Goal: Transaction & Acquisition: Purchase product/service

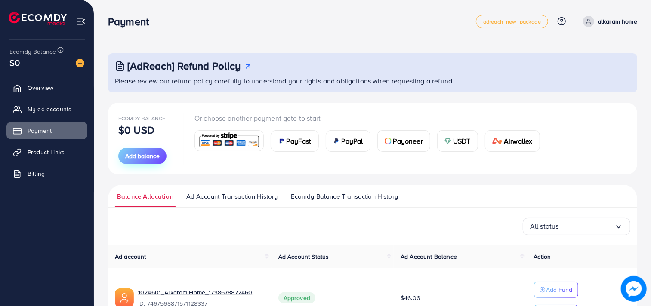
click at [134, 154] on span "Add balance" at bounding box center [142, 156] width 34 height 9
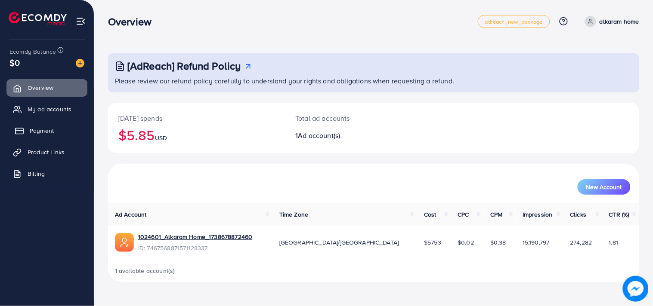
click at [46, 131] on span "Payment" at bounding box center [42, 131] width 24 height 9
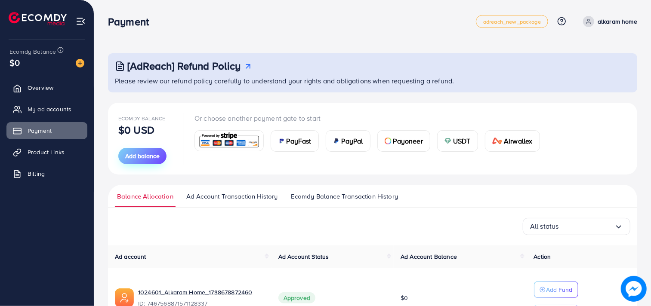
click at [143, 156] on span "Add balance" at bounding box center [142, 156] width 34 height 9
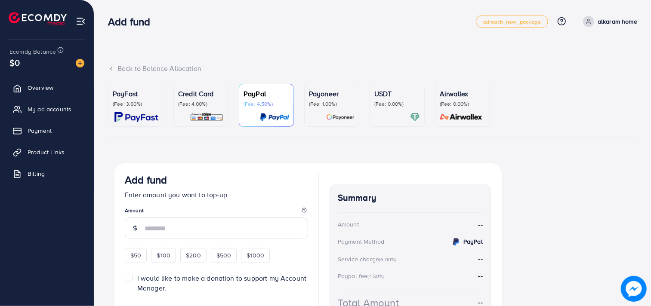
click at [204, 107] on p "(Fee: 4.00%)" at bounding box center [201, 104] width 46 height 7
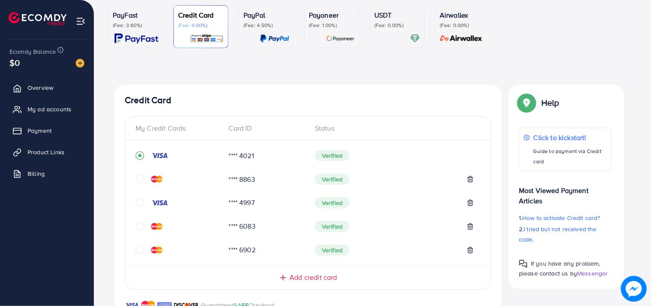
scroll to position [96, 0]
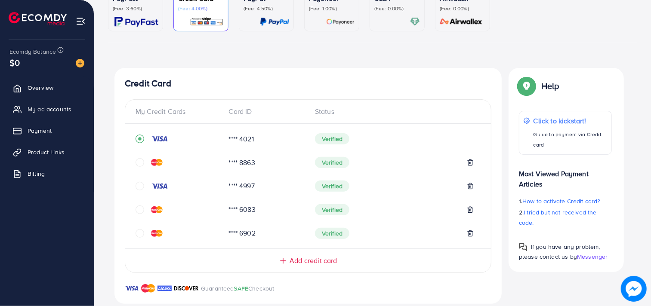
click at [143, 189] on icon "circle" at bounding box center [140, 186] width 9 height 9
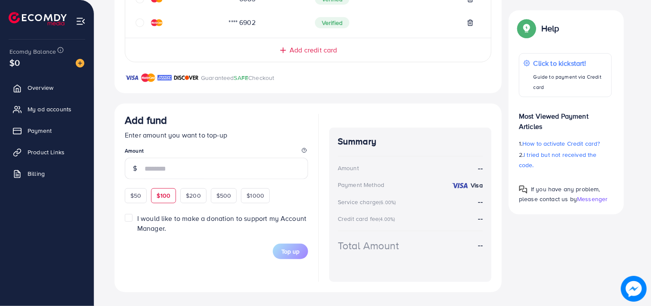
click at [175, 197] on div "$50 $100 $200 $500 $1000" at bounding box center [213, 194] width 176 height 17
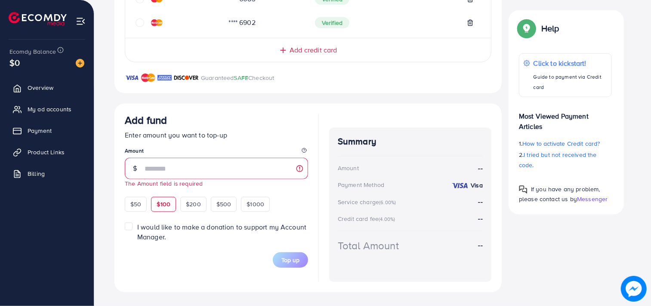
click at [171, 211] on div "$100" at bounding box center [163, 204] width 25 height 15
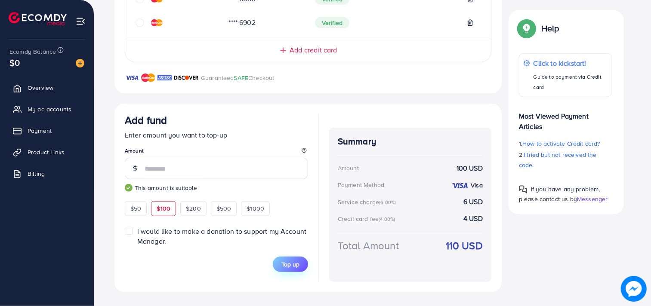
click at [279, 264] on button "Top up" at bounding box center [290, 264] width 35 height 15
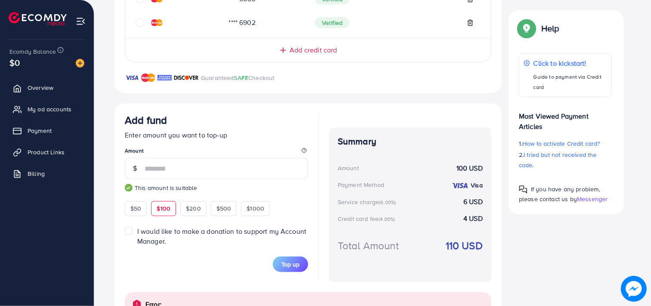
scroll to position [351, 0]
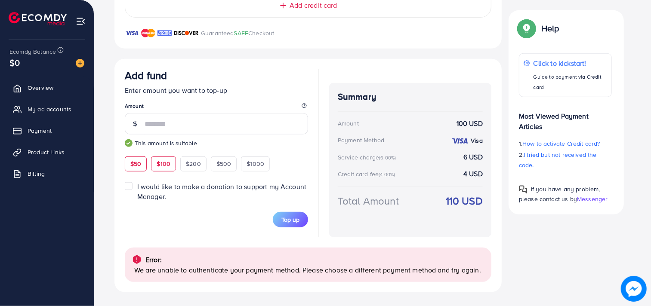
click at [133, 162] on span "$50" at bounding box center [135, 164] width 11 height 9
type input "**"
click at [294, 216] on span "Top up" at bounding box center [291, 220] width 18 height 9
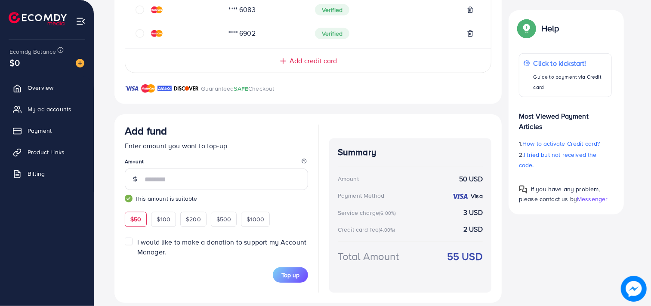
scroll to position [306, 0]
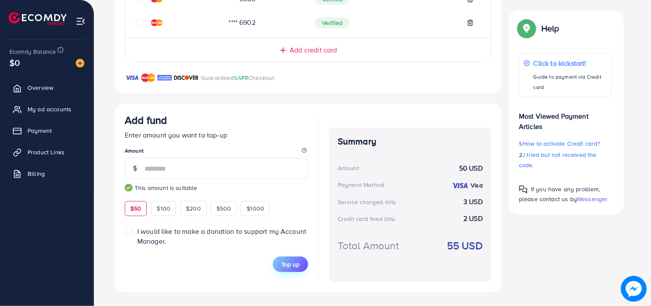
click at [282, 259] on button "Top up" at bounding box center [290, 264] width 35 height 15
click at [35, 127] on span "Payment" at bounding box center [42, 131] width 24 height 9
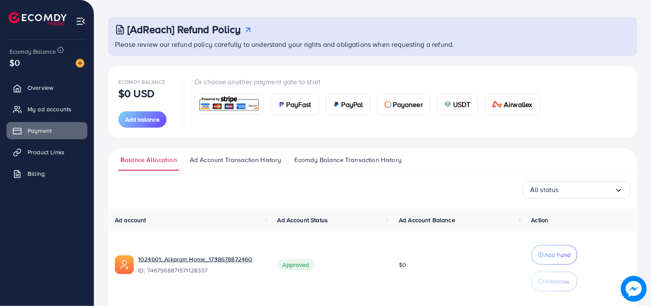
scroll to position [65, 0]
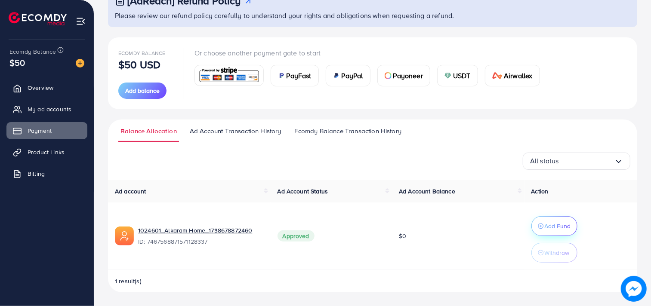
click at [557, 222] on p "Add Fund" at bounding box center [558, 226] width 26 height 10
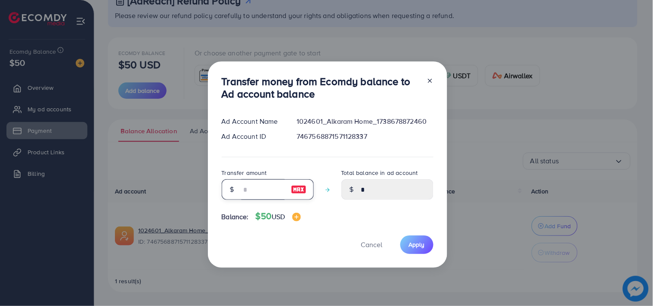
click at [259, 186] on input "number" at bounding box center [262, 189] width 43 height 21
type input "*"
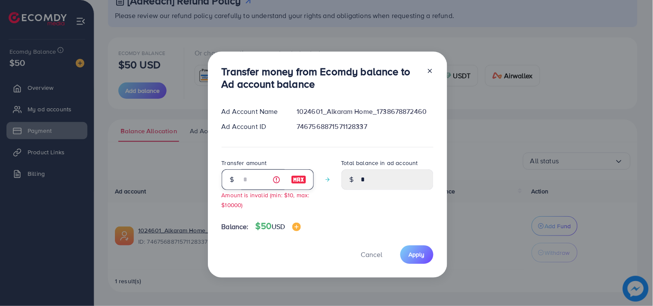
type input "****"
type input "**"
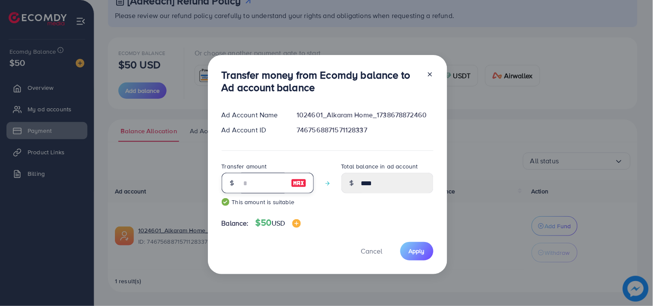
type input "*****"
type input "**"
click at [415, 249] on span "Apply" at bounding box center [417, 251] width 16 height 9
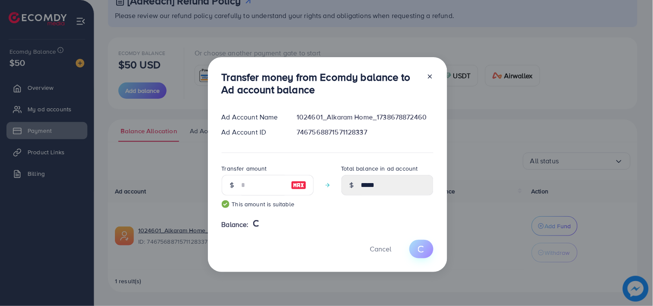
type input "*"
